Goal: Navigation & Orientation: Find specific page/section

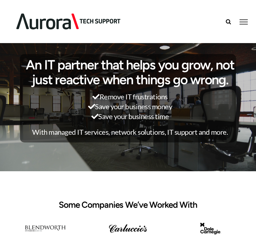
click at [245, 18] on div "Search for:  Proactive IT Support IT Solutions Cyber Security Email & Hosting …" at bounding box center [128, 21] width 240 height 43
click at [246, 25] on div "Search for:  Proactive IT Support IT Solutions Cyber Security Email & Hosting …" at bounding box center [128, 21] width 240 height 43
click at [244, 21] on link "Toggle Menu" at bounding box center [244, 22] width 17 height 5
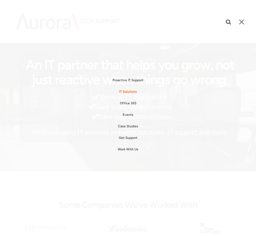
click at [127, 91] on span "IT Solutions" at bounding box center [128, 92] width 18 height 4
click at [241, 20] on div "Toggle Menu" at bounding box center [242, 22] width 5 height 5
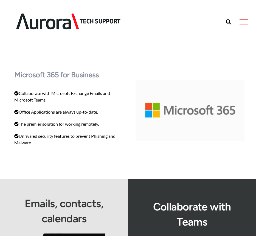
click at [245, 22] on div "Toggle Menu" at bounding box center [244, 22] width 8 height 1
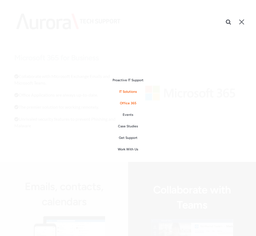
click at [130, 90] on span "IT Solutions" at bounding box center [128, 92] width 18 height 4
